Goal: Task Accomplishment & Management: Use online tool/utility

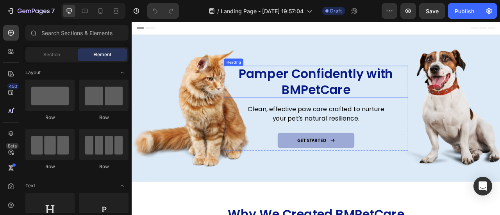
click at [352, 96] on h2 "Pamper Confidently with BMPetCare" at bounding box center [366, 98] width 211 height 41
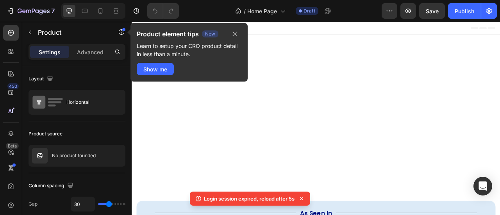
scroll to position [218, 0]
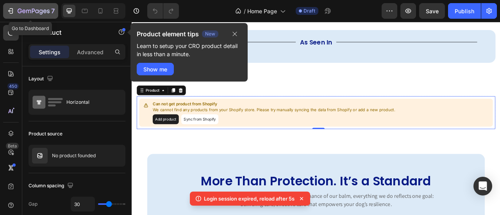
click at [14, 10] on icon "button" at bounding box center [11, 11] width 8 height 8
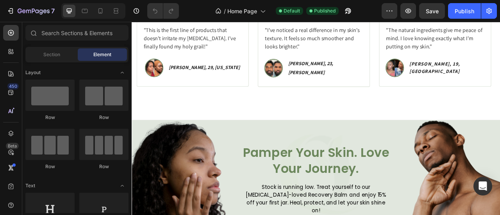
scroll to position [809, 0]
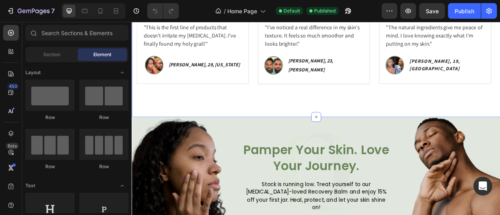
click at [345, 130] on div "Icon Icon Icon Icon Icon Icon List Rated 4.8/5 Based on 1,073 Reviews Text Bloc…" at bounding box center [366, 54] width 469 height 178
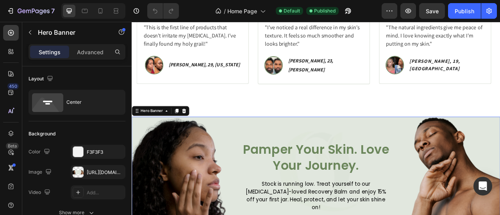
click at [166, 136] on div "Hero Banner" at bounding box center [157, 135] width 31 height 7
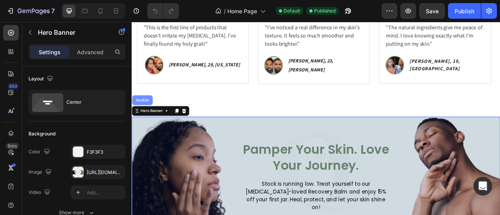
click at [147, 122] on div "Section" at bounding box center [145, 121] width 26 height 13
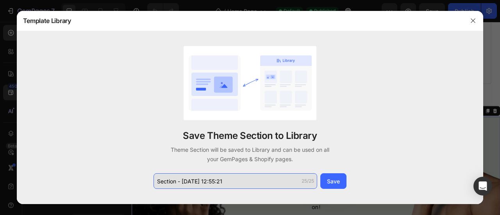
click at [249, 186] on input "Section - Aug 27 12:55:21" at bounding box center [236, 182] width 164 height 16
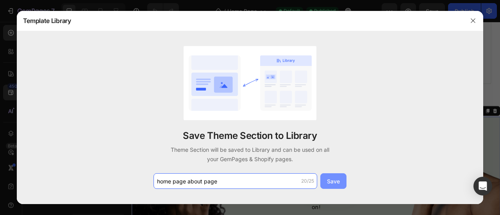
type input "home page about page"
click at [332, 183] on div "Save" at bounding box center [333, 182] width 13 height 8
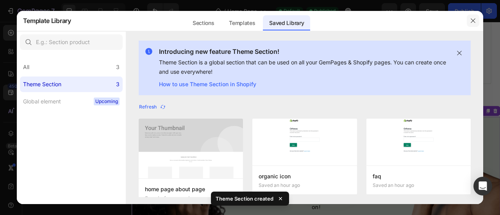
click at [478, 23] on button "button" at bounding box center [473, 20] width 13 height 13
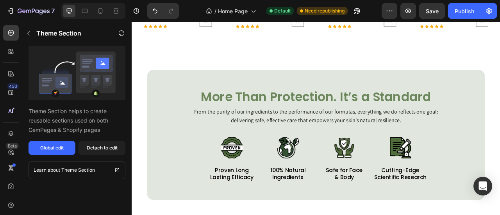
scroll to position [504, 0]
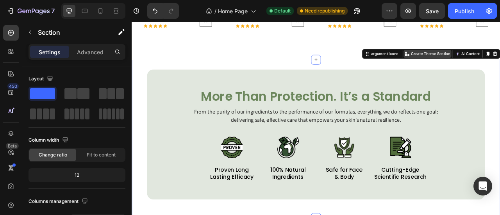
click at [499, 57] on div "Create Theme Section" at bounding box center [508, 62] width 61 height 10
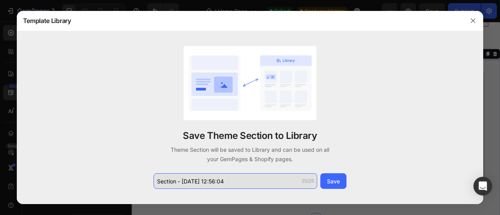
click at [224, 183] on input "Section - Aug 27 12:56:04" at bounding box center [236, 182] width 164 height 16
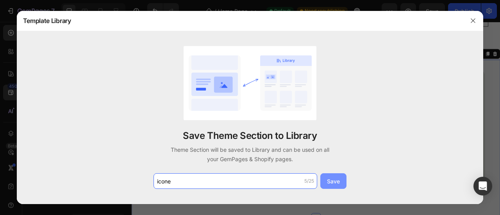
type input "icone"
click at [332, 180] on div "Save" at bounding box center [333, 182] width 13 height 8
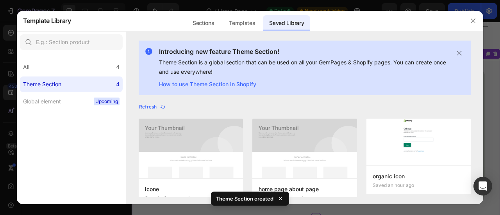
click at [479, 27] on div at bounding box center [473, 21] width 20 height 20
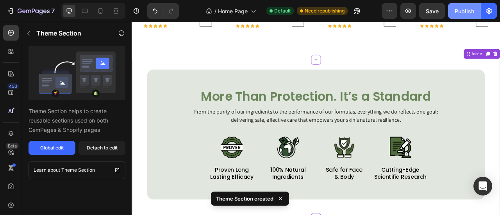
click at [465, 6] on button "Publish" at bounding box center [464, 11] width 33 height 16
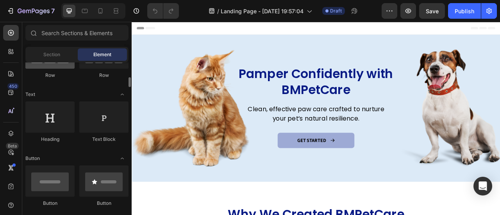
scroll to position [108, 0]
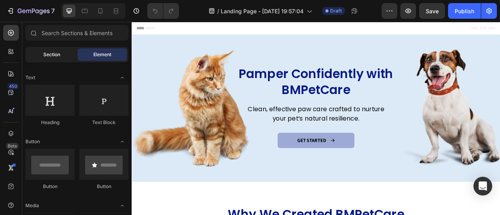
click at [48, 56] on span "Section" at bounding box center [51, 54] width 17 height 7
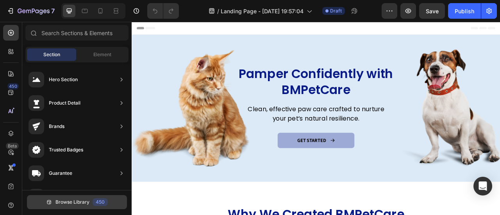
click at [90, 205] on button "Browse Library 450" at bounding box center [77, 202] width 100 height 14
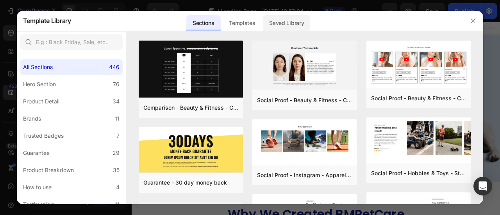
click at [296, 29] on div "Saved Library" at bounding box center [286, 23] width 47 height 16
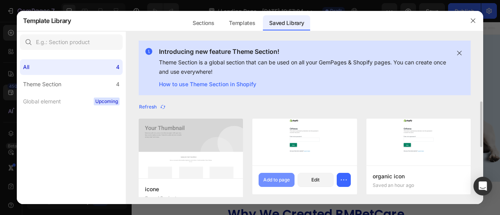
click at [272, 176] on button "Add to page" at bounding box center [277, 180] width 36 height 14
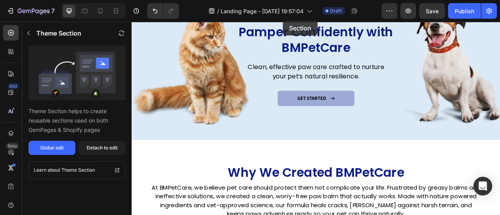
scroll to position [0, 0]
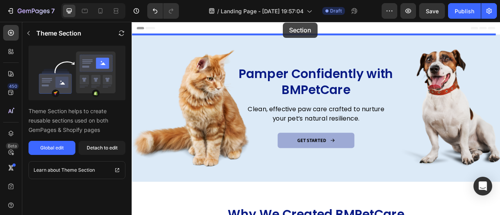
drag, startPoint x: 307, startPoint y: 196, endPoint x: 325, endPoint y: 23, distance: 174.5
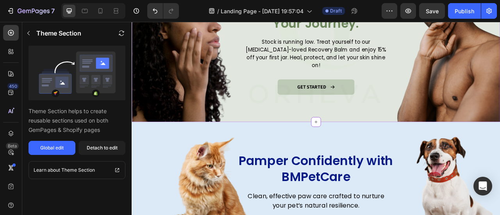
scroll to position [79, 0]
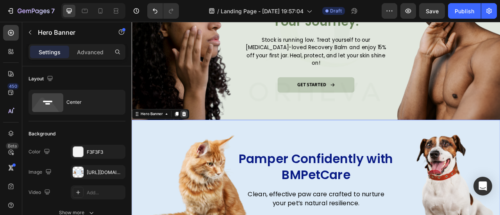
click at [198, 138] on icon at bounding box center [198, 138] width 5 height 5
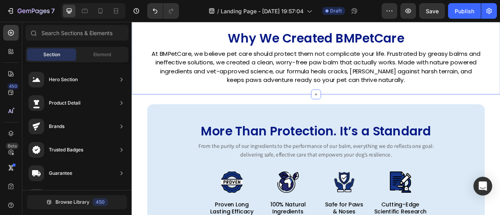
scroll to position [220, 0]
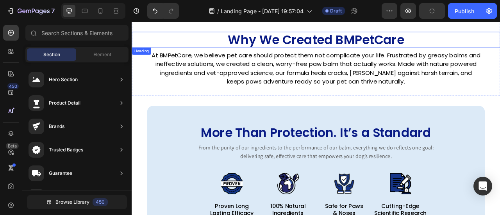
click at [336, 45] on h2 "Why We Created BMPetCare" at bounding box center [366, 44] width 446 height 20
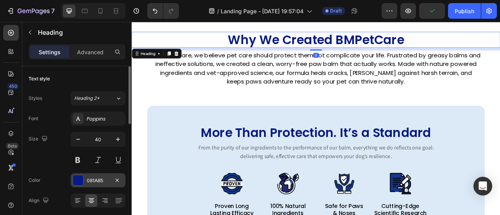
click at [95, 181] on div "081A85" at bounding box center [98, 181] width 23 height 7
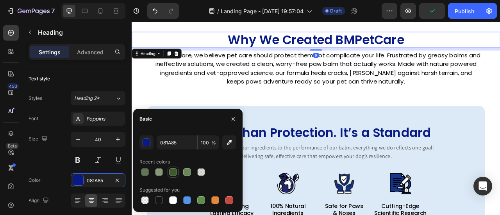
click at [175, 174] on div at bounding box center [173, 173] width 8 height 8
type input "3F592D"
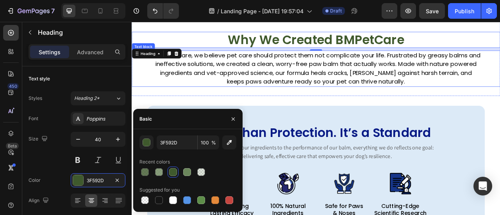
click at [341, 73] on p "At BMPetCare, we believe pet care should protect them not complicate your life.…" at bounding box center [366, 81] width 421 height 45
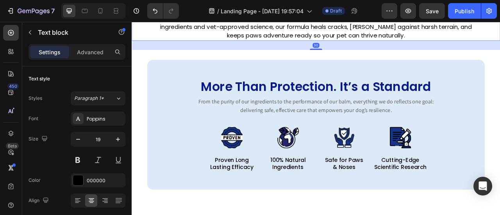
scroll to position [282, 0]
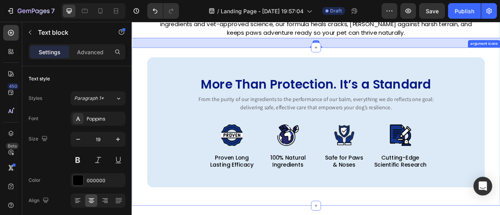
click at [345, 59] on div "More Than Protection. It’s a Standard Heading From the purity of our ingredient…" at bounding box center [366, 155] width 469 height 202
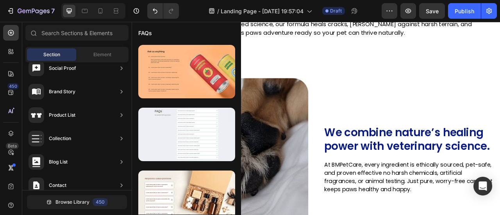
scroll to position [325, 0]
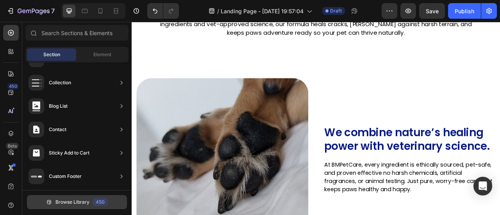
click at [87, 200] on span "Browse Library" at bounding box center [73, 202] width 34 height 7
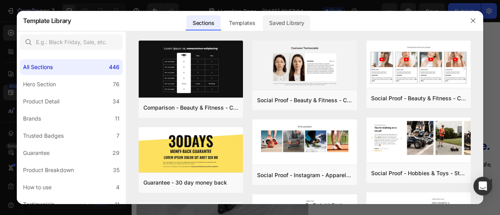
click at [291, 25] on div "Saved Library" at bounding box center [286, 23] width 47 height 16
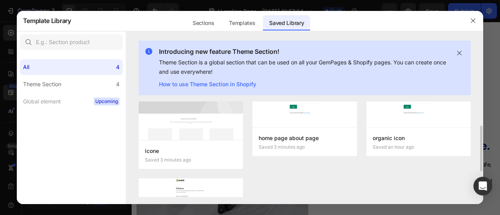
scroll to position [34, 0]
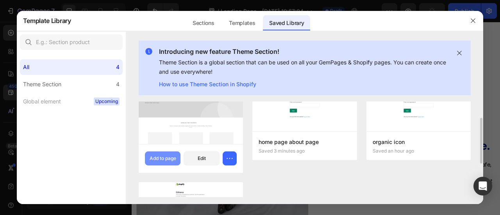
click at [157, 154] on button "Add to page" at bounding box center [163, 159] width 36 height 14
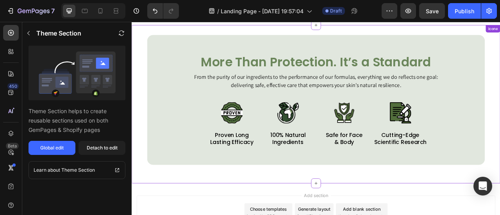
scroll to position [816, 0]
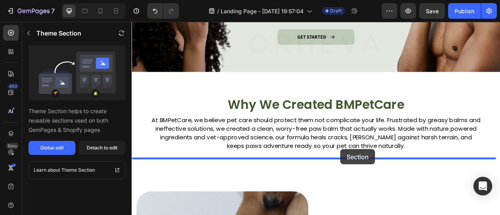
drag, startPoint x: 394, startPoint y: 30, endPoint x: 397, endPoint y: 184, distance: 154.1
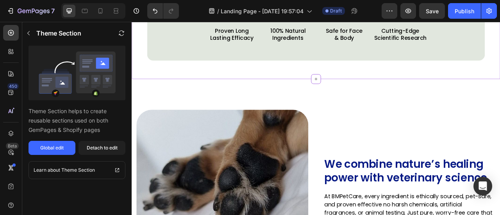
scroll to position [447, 0]
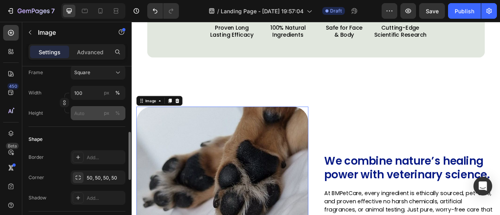
scroll to position [235, 0]
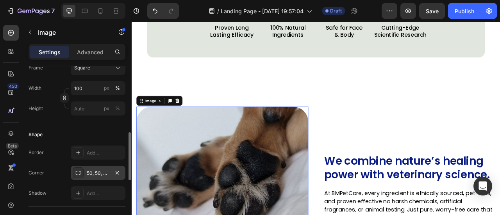
click at [88, 171] on div "50, 50, 50, 50" at bounding box center [98, 173] width 23 height 7
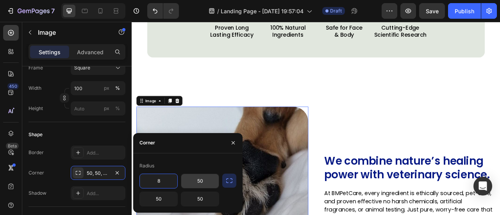
type input "8"
click at [200, 181] on input "50" at bounding box center [200, 181] width 38 height 14
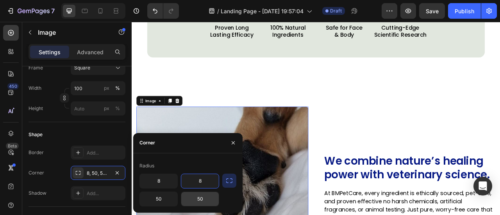
type input "8"
click at [204, 197] on input "50" at bounding box center [200, 199] width 38 height 14
type input "8"
click at [158, 201] on input "50" at bounding box center [159, 199] width 38 height 14
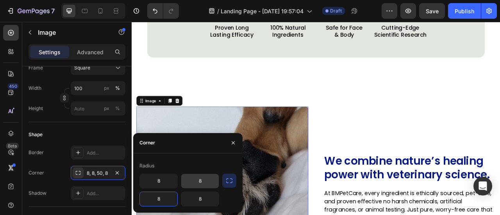
type input "8"
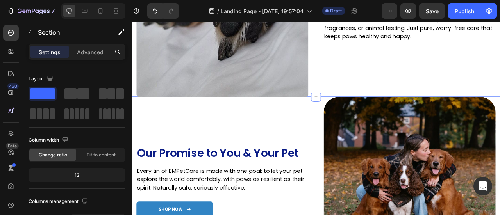
scroll to position [680, 0]
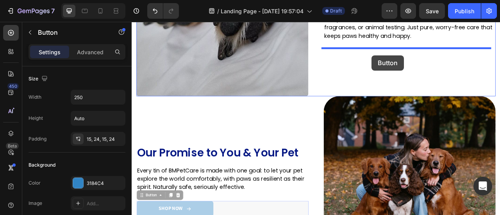
drag, startPoint x: 221, startPoint y: 255, endPoint x: 437, endPoint y: 65, distance: 287.6
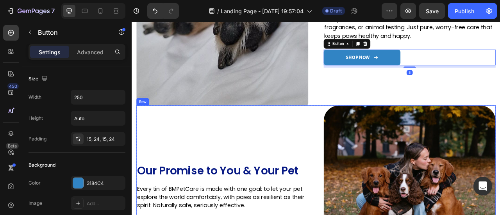
drag, startPoint x: 362, startPoint y: 159, endPoint x: 363, endPoint y: 153, distance: 6.0
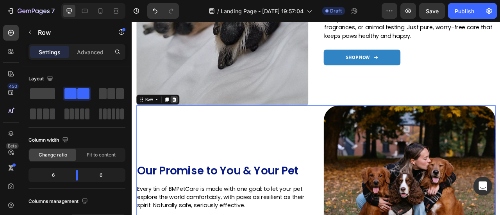
click at [187, 118] on icon at bounding box center [186, 121] width 6 height 6
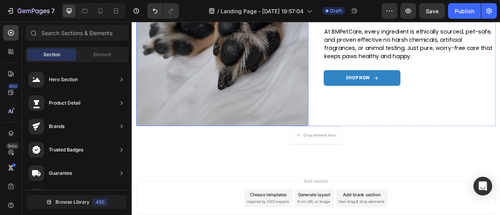
scroll to position [635, 0]
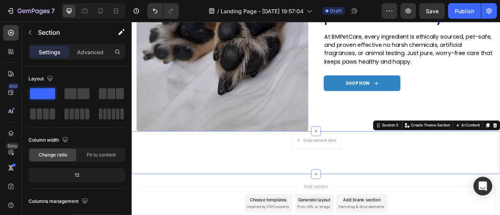
click at [302, 167] on div "Drop element here Row" at bounding box center [366, 172] width 457 height 23
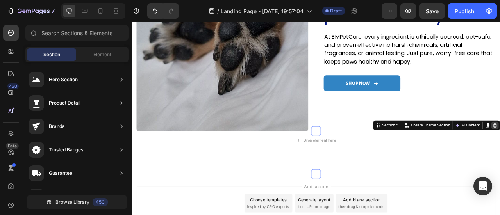
scroll to position [618, 0]
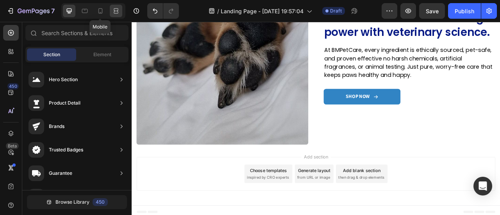
click at [102, 10] on icon at bounding box center [101, 11] width 8 height 8
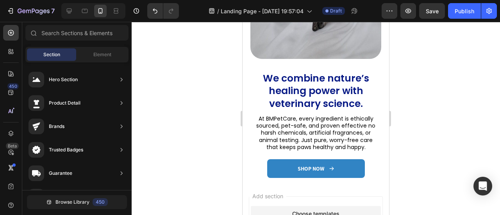
scroll to position [576, 0]
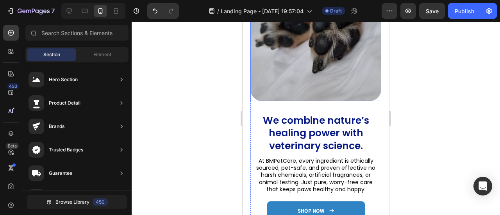
click at [327, 72] on img at bounding box center [316, 35] width 131 height 131
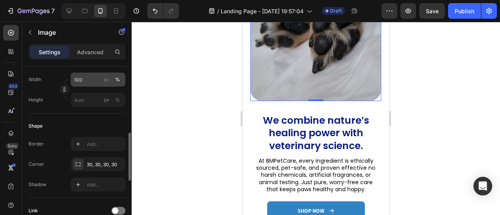
scroll to position [244, 0]
click at [93, 163] on div "30, 30, 30, 30" at bounding box center [105, 164] width 37 height 7
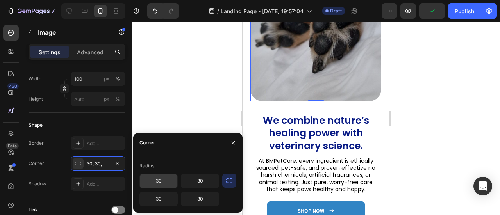
click at [164, 180] on input "30" at bounding box center [159, 181] width 38 height 14
type input "8"
click at [161, 200] on input "30" at bounding box center [159, 199] width 38 height 14
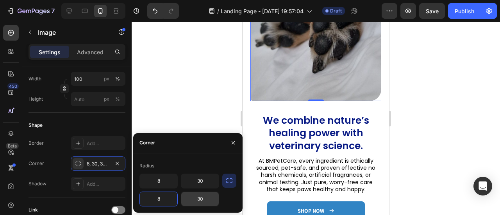
type input "8"
click at [214, 199] on input "30" at bounding box center [200, 199] width 38 height 14
type input "8"
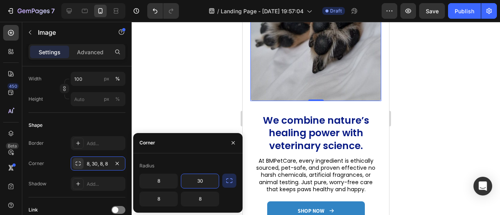
click at [205, 182] on input "30" at bounding box center [200, 181] width 38 height 14
type input "8"
click at [164, 177] on input "8" at bounding box center [159, 181] width 38 height 14
click at [328, 94] on img at bounding box center [316, 35] width 131 height 131
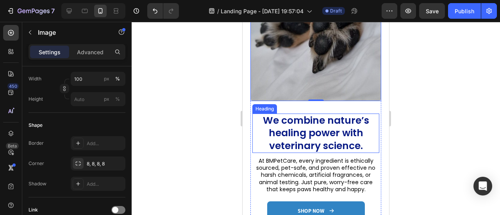
click at [326, 121] on h2 "We combine nature’s healing power with veterinary science." at bounding box center [316, 134] width 127 height 40
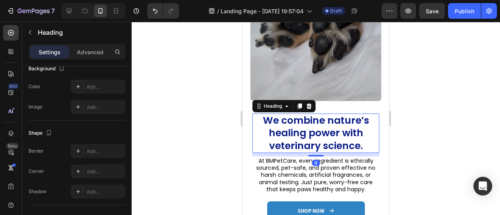
scroll to position [0, 0]
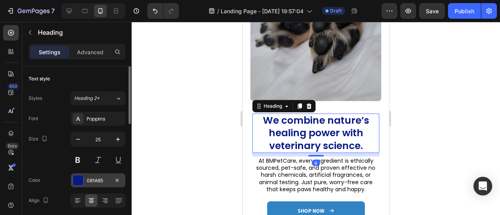
click at [90, 180] on div "081A85" at bounding box center [98, 181] width 23 height 7
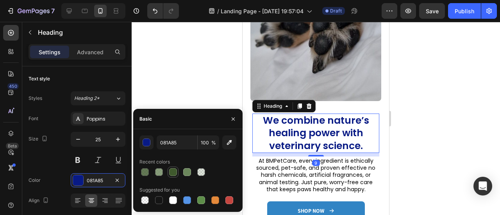
click at [170, 172] on div at bounding box center [173, 173] width 8 height 8
type input "3F592D"
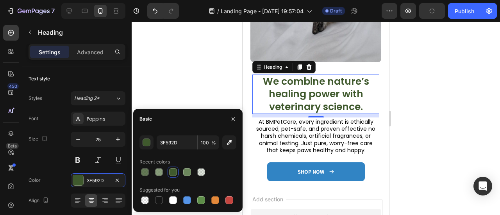
scroll to position [634, 0]
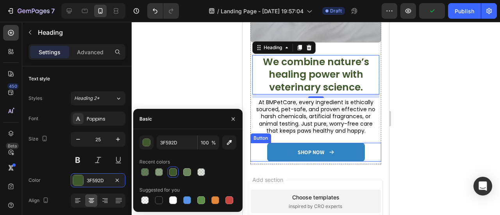
click at [283, 150] on link "SHOP NOW" at bounding box center [316, 152] width 98 height 19
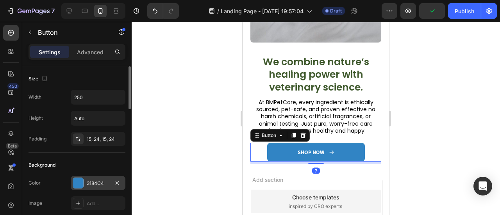
click at [108, 180] on div "3184C4" at bounding box center [98, 183] width 23 height 7
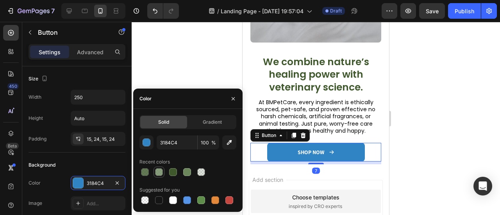
click at [157, 172] on div at bounding box center [159, 173] width 8 height 8
type input "6B865B"
type input "80"
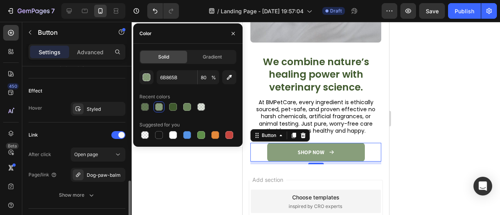
scroll to position [457, 0]
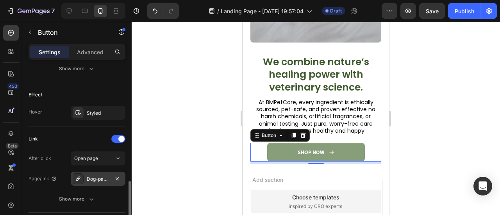
drag, startPoint x: 100, startPoint y: 183, endPoint x: 102, endPoint y: 180, distance: 4.0
click at [102, 180] on div "Dog-paw-balm" at bounding box center [98, 179] width 55 height 14
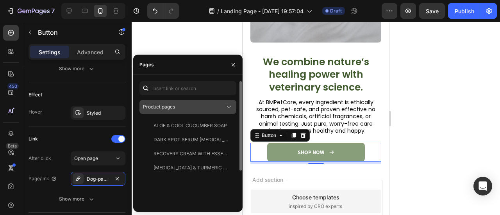
click at [201, 111] on button "Product pages" at bounding box center [188, 107] width 97 height 14
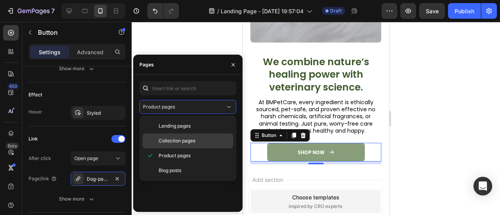
click at [185, 138] on span "Collection pages" at bounding box center [177, 141] width 37 height 7
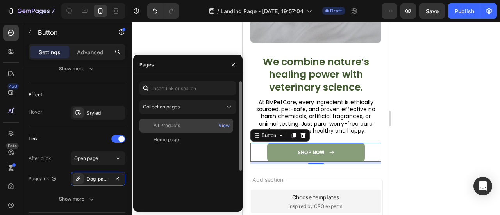
drag, startPoint x: 199, startPoint y: 126, endPoint x: 186, endPoint y: 126, distance: 12.5
click at [199, 126] on div "All Products" at bounding box center [187, 125] width 88 height 7
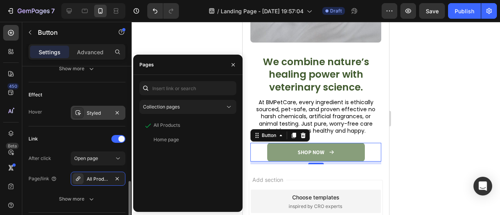
click at [85, 110] on div "Styled" at bounding box center [98, 113] width 55 height 14
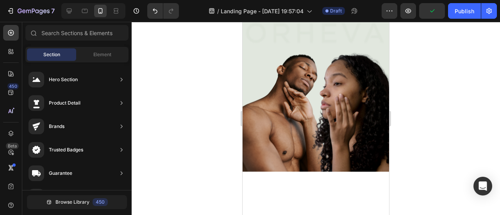
scroll to position [0, 0]
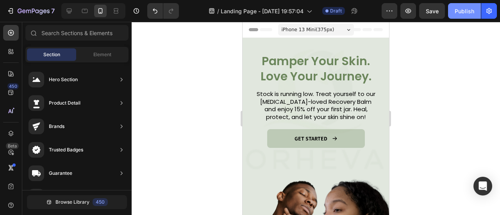
click at [467, 4] on button "Publish" at bounding box center [464, 11] width 33 height 16
click at [71, 15] on div at bounding box center [69, 11] width 13 height 13
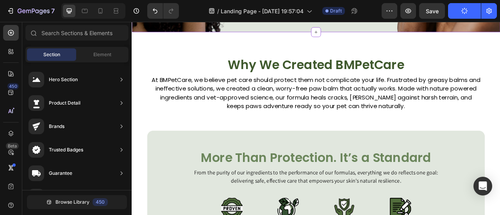
scroll to position [191, 0]
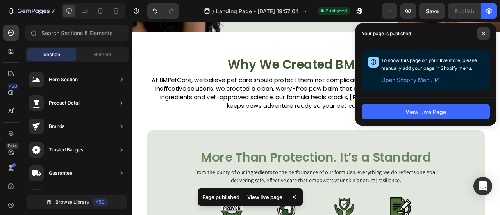
click at [486, 32] on span at bounding box center [484, 33] width 13 height 13
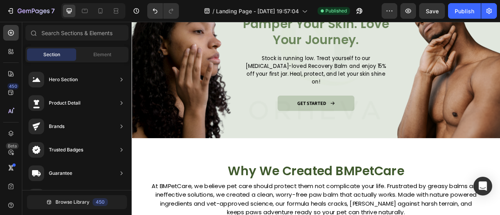
scroll to position [63, 0]
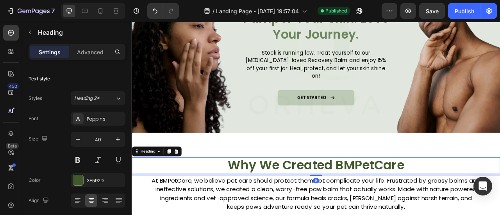
click at [343, 206] on h2 "Why We Created BMPetCare" at bounding box center [366, 204] width 446 height 20
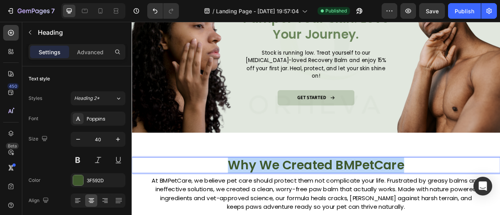
copy p "Why We Created BMPetCare"
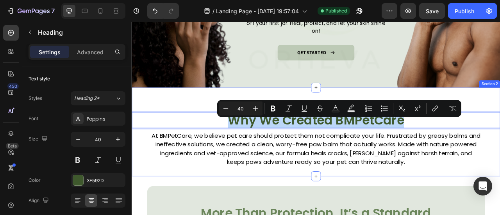
scroll to position [122, 0]
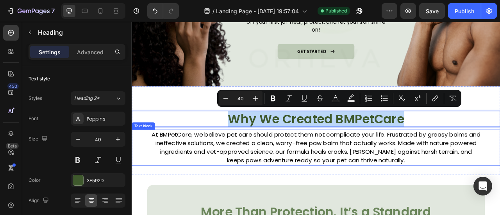
click at [314, 189] on p "At BMPetCare, we believe pet care should protect them not complicate your life.…" at bounding box center [366, 182] width 421 height 45
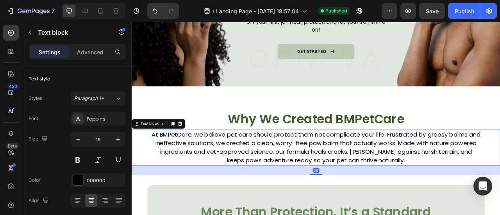
click at [314, 189] on p "At BMPetCare, we believe pet care should protect them not complicate your life.…" at bounding box center [366, 182] width 421 height 45
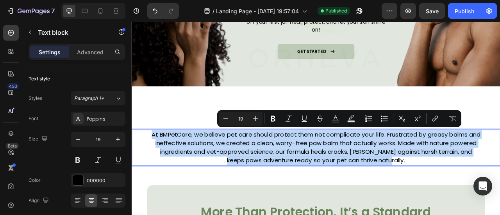
copy p "At BMPetCare, we believe pet care should protect them not complicate your life.…"
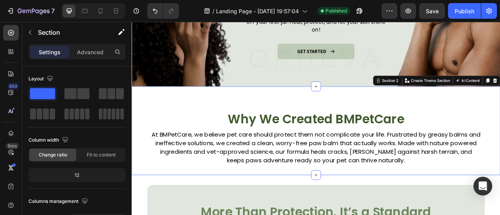
click at [397, 113] on div "Why We Created BMPetCare Heading At BMPetCare, we believe pet care should prote…" at bounding box center [366, 160] width 469 height 113
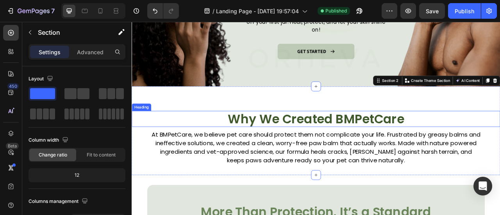
click at [474, 143] on p "Why We Created BMPetCare" at bounding box center [366, 145] width 446 height 20
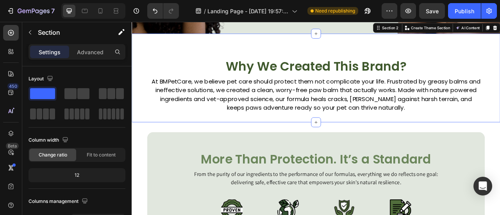
scroll to position [190, 0]
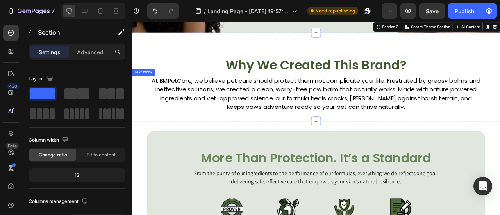
click at [280, 115] on p "At BMPetCare, we believe pet care should protect them not complicate your life.…" at bounding box center [366, 113] width 421 height 45
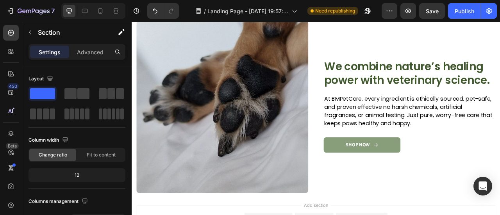
scroll to position [545, 0]
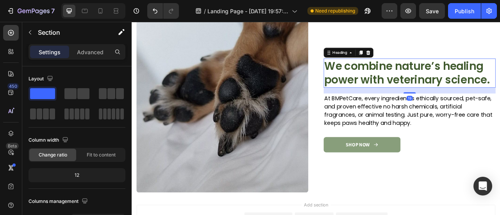
click at [426, 86] on h2 "We combine nature’s healing power with veterinary science." at bounding box center [485, 86] width 219 height 37
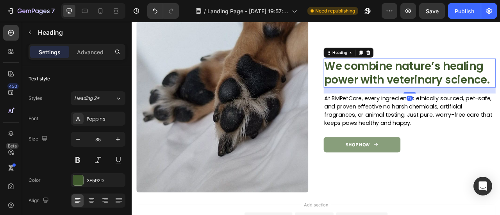
click at [435, 82] on h2 "We combine nature’s healing power with veterinary science." at bounding box center [485, 86] width 219 height 37
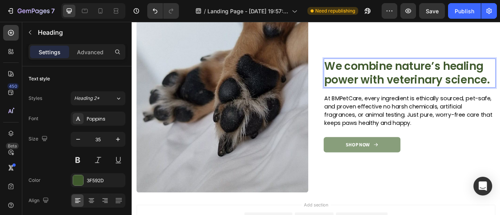
click at [436, 82] on p "We combine nature’s healing power with veterinary science." at bounding box center [485, 87] width 217 height 36
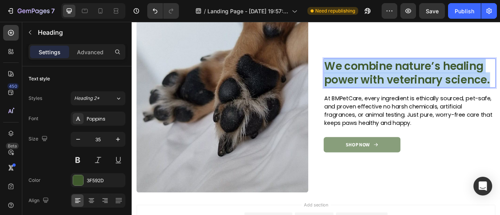
copy p "We combine nature’s healing power with veterinary science."
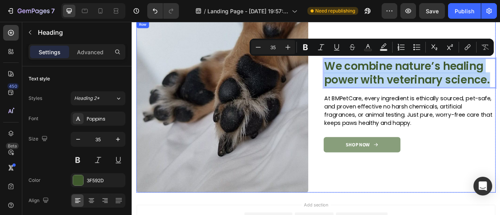
click at [396, 130] on p "At BMPetCare, every ingredient is ethically sourced, pet-safe, and proven effec…" at bounding box center [485, 135] width 217 height 42
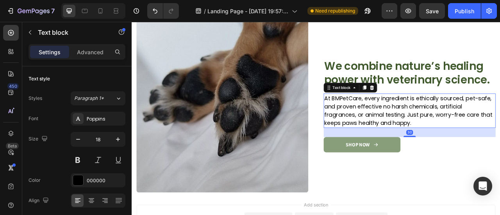
click at [396, 130] on p "At BMPetCare, every ingredient is ethically sourced, pet-safe, and proven effec…" at bounding box center [485, 135] width 217 height 42
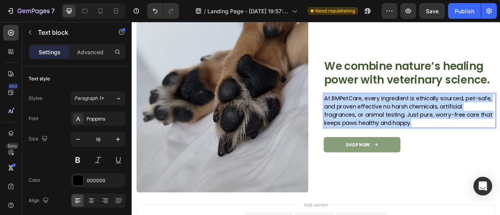
copy p "At BMPetCare, every ingredient is ethically sourced, pet-safe, and proven effec…"
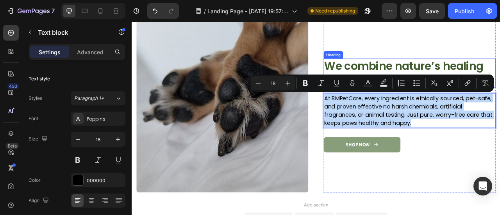
click at [481, 79] on p "We combine nature’s healing power with veterinary science." at bounding box center [485, 87] width 217 height 36
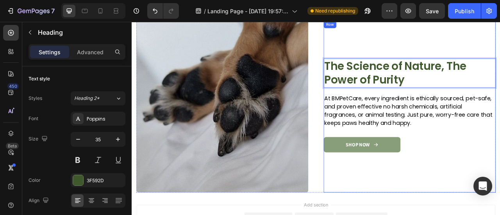
click at [466, 144] on p "At BMPetCare, every ingredient is ethically sourced, pet-safe, and proven effec…" at bounding box center [485, 135] width 217 height 42
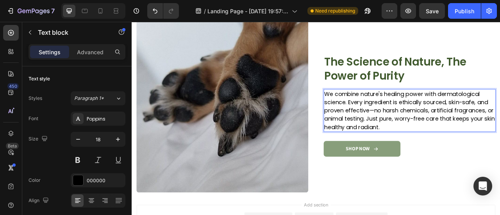
scroll to position [540, 0]
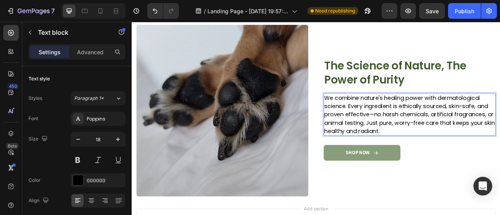
click at [436, 142] on p "We combine nature's healing power with dermatological science. Every ingredient…" at bounding box center [485, 139] width 217 height 53
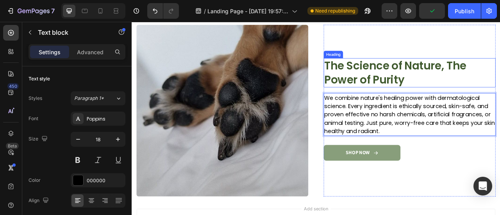
click at [500, 71] on p "The Science of Nature, The Power of Purity" at bounding box center [485, 87] width 217 height 36
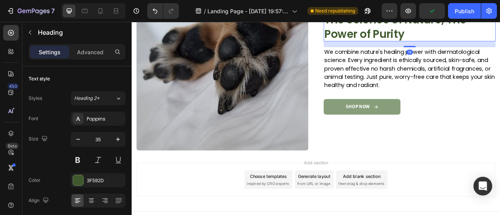
scroll to position [600, 0]
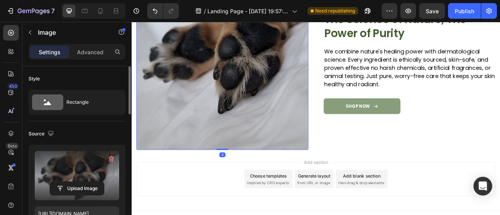
click at [78, 167] on label at bounding box center [77, 175] width 84 height 49
click at [78, 182] on input "file" at bounding box center [77, 188] width 54 height 13
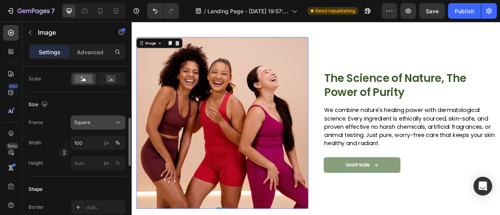
scroll to position [181, 0]
click at [95, 120] on div "Square" at bounding box center [93, 121] width 38 height 7
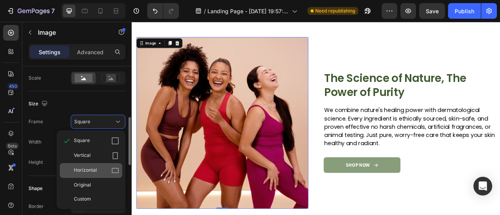
click at [105, 170] on div "Horizontal" at bounding box center [96, 171] width 45 height 8
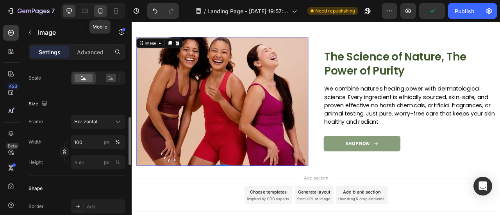
click at [99, 14] on icon at bounding box center [101, 11] width 8 height 8
type input "[URL][DOMAIN_NAME]"
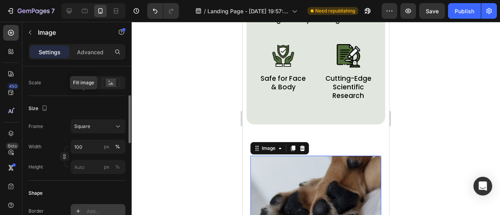
scroll to position [159, 0]
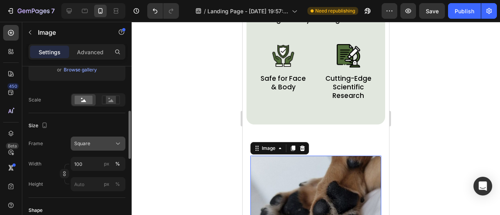
click at [102, 143] on div "Square" at bounding box center [93, 143] width 38 height 7
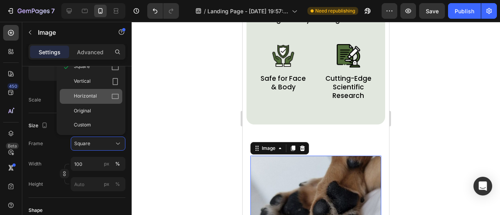
click at [104, 90] on div "Horizontal" at bounding box center [91, 96] width 63 height 15
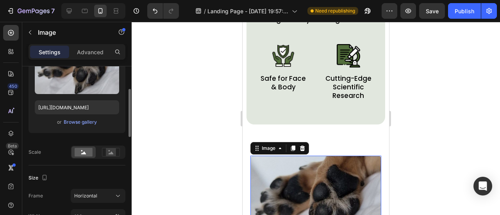
scroll to position [99, 0]
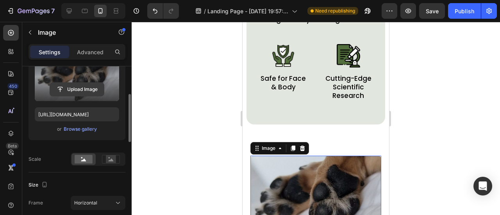
click at [88, 84] on input "file" at bounding box center [77, 89] width 54 height 13
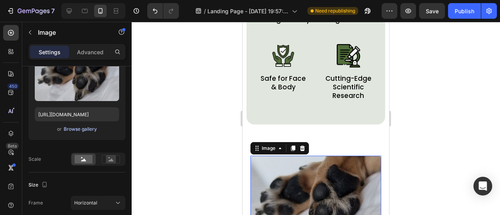
click at [86, 130] on div "Browse gallery" at bounding box center [80, 129] width 33 height 7
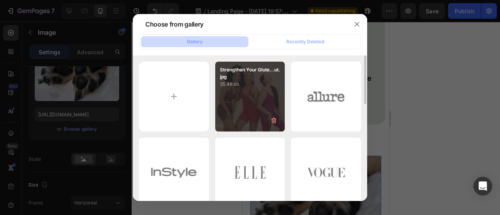
click at [233, 99] on div "Strengthen Your Glute...ut.jpg 35.48 kb" at bounding box center [250, 97] width 70 height 70
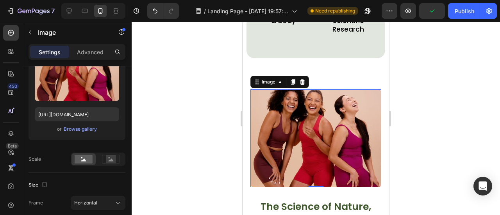
scroll to position [546, 0]
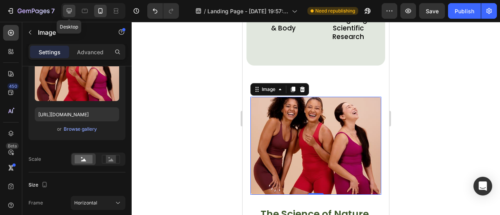
click at [70, 10] on icon at bounding box center [69, 11] width 8 height 8
type input "[URL][DOMAIN_NAME]"
type input "70"
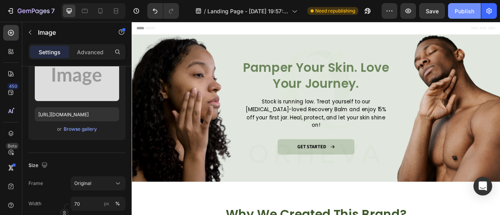
click at [462, 14] on div "Publish" at bounding box center [465, 11] width 20 height 8
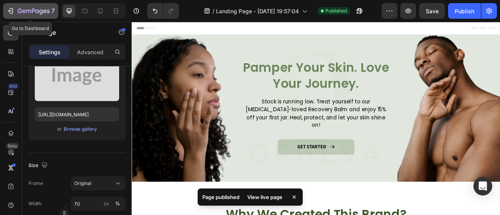
click at [12, 15] on div "7" at bounding box center [31, 10] width 48 height 9
